Goal: Information Seeking & Learning: Learn about a topic

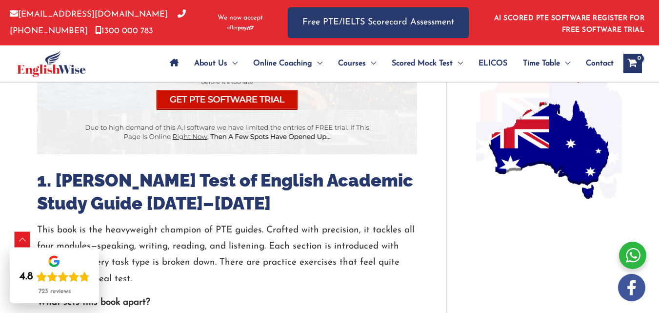
click at [329, 222] on p "This book is the heavyweight champion of PTE guides. Crafted with precision, it…" at bounding box center [227, 254] width 380 height 65
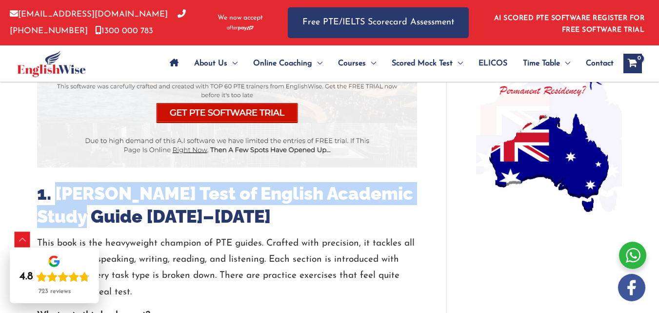
drag, startPoint x: 322, startPoint y: 182, endPoint x: 51, endPoint y: 187, distance: 270.8
click at [51, 187] on h2 "1. [PERSON_NAME] Test of English Academic Study Guide [DATE]–[DATE]" at bounding box center [227, 205] width 380 height 46
copy h2 "[PERSON_NAME] Test of English Academic Study Guide"
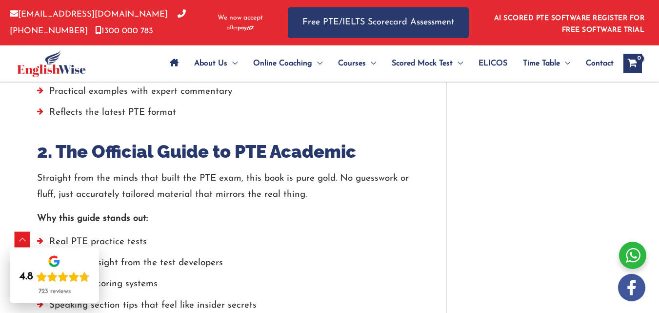
scroll to position [1068, 0]
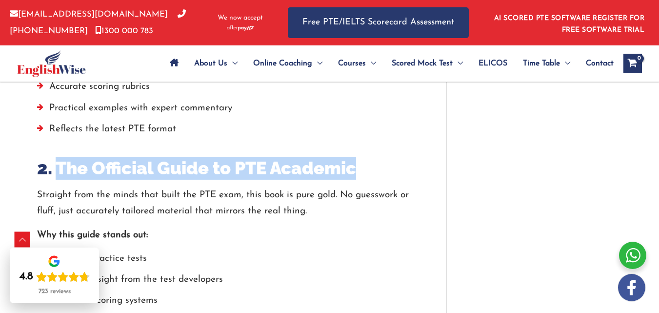
drag, startPoint x: 49, startPoint y: 127, endPoint x: 259, endPoint y: 130, distance: 209.8
click at [259, 157] on h2 "2. The Official Guide to PTE Academic" at bounding box center [227, 168] width 380 height 23
copy h2 "The Official Guide to PTE Academic"
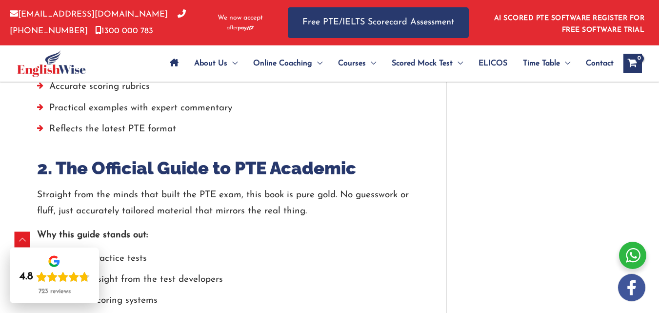
click at [177, 187] on p "Straight from the minds that built the PTE exam, this book is pure gold. No gue…" at bounding box center [227, 203] width 380 height 33
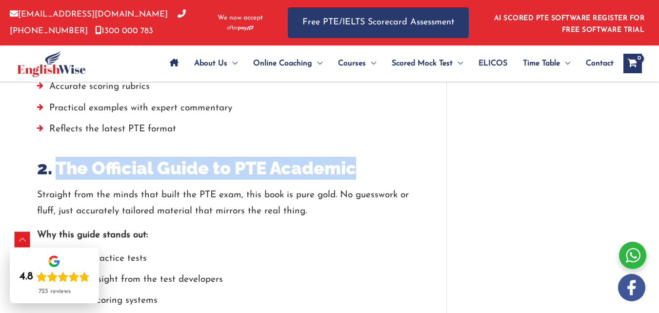
drag, startPoint x: 49, startPoint y: 130, endPoint x: 256, endPoint y: 124, distance: 207.0
click at [256, 157] on h2 "2. The Official Guide to PTE Academic" at bounding box center [227, 168] width 380 height 23
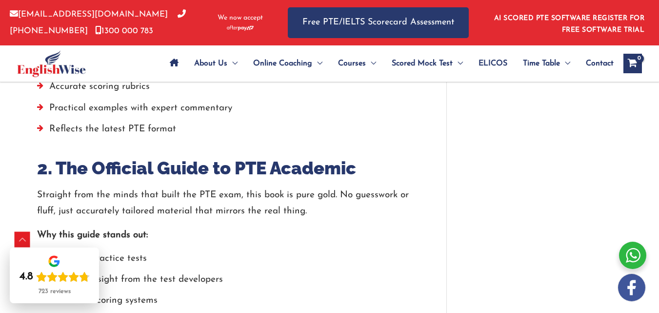
click at [249, 187] on p "Straight from the minds that built the PTE exam, this book is pure gold. No gue…" at bounding box center [227, 203] width 380 height 33
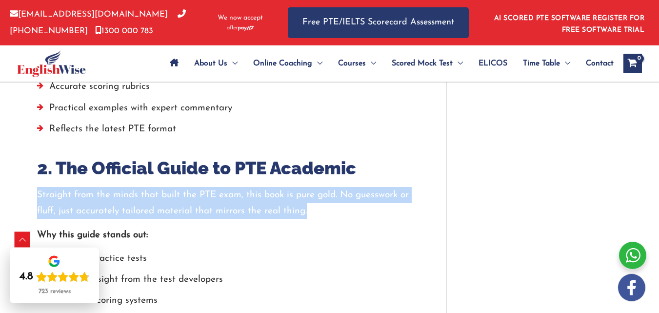
drag, startPoint x: 37, startPoint y: 147, endPoint x: 304, endPoint y: 169, distance: 268.7
click at [304, 187] on p "Straight from the minds that built the PTE exam, this book is pure gold. No gue…" at bounding box center [227, 203] width 380 height 33
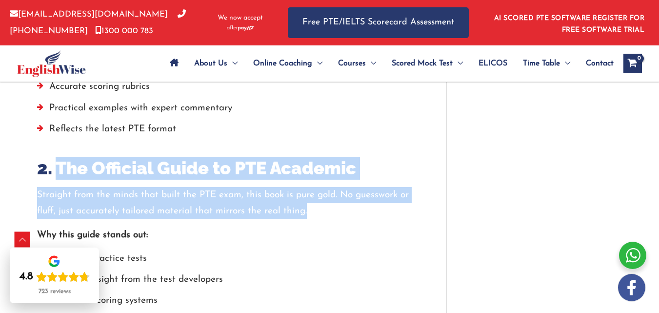
drag, startPoint x: 304, startPoint y: 169, endPoint x: 53, endPoint y: 125, distance: 255.6
click at [132, 187] on p "Straight from the minds that built the PTE exam, this book is pure gold. No gue…" at bounding box center [227, 203] width 380 height 33
drag, startPoint x: 53, startPoint y: 123, endPoint x: 305, endPoint y: 165, distance: 255.7
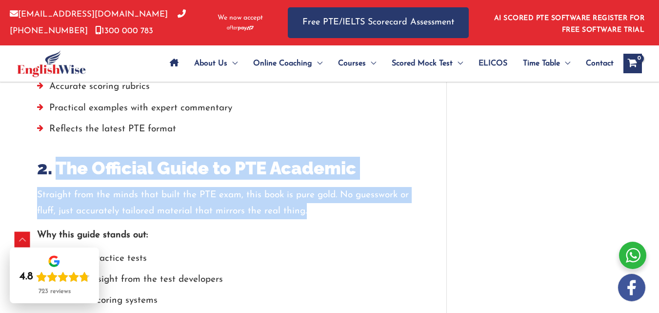
click at [321, 187] on p "Straight from the minds that built the PTE exam, this book is pure gold. No gue…" at bounding box center [227, 203] width 380 height 33
